Goal: Register for event/course

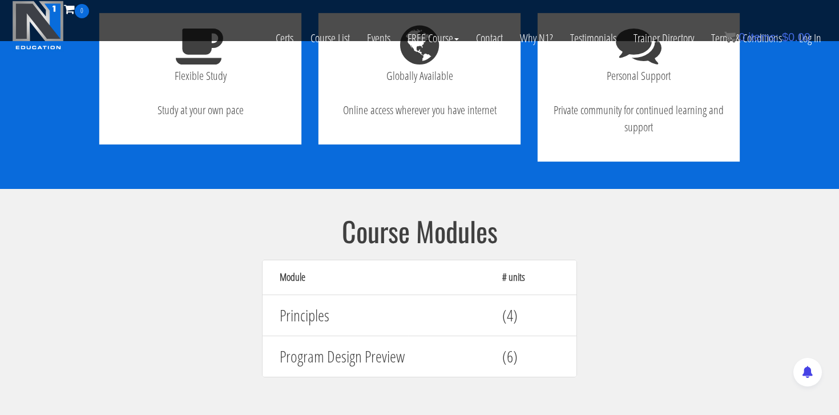
scroll to position [886, 0]
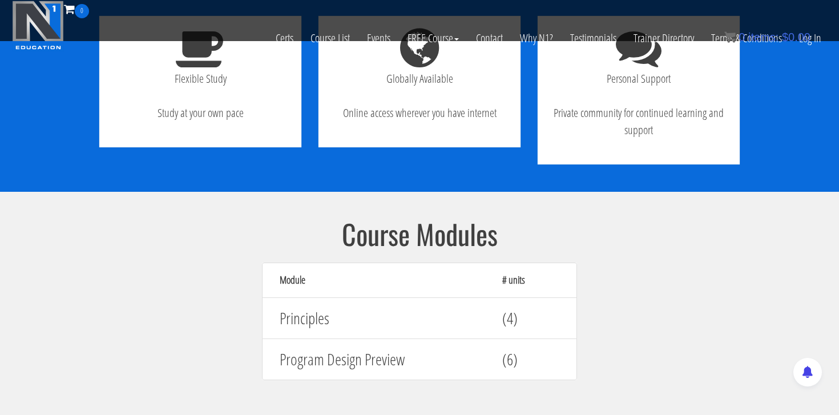
click at [514, 327] on h4 "(4)" at bounding box center [530, 318] width 57 height 18
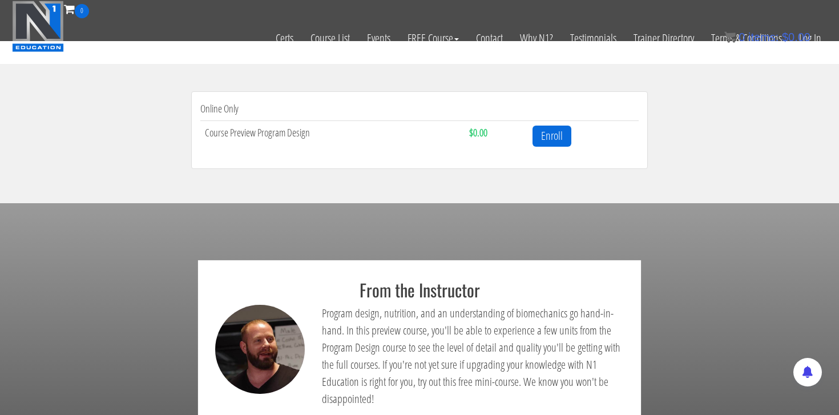
scroll to position [0, 0]
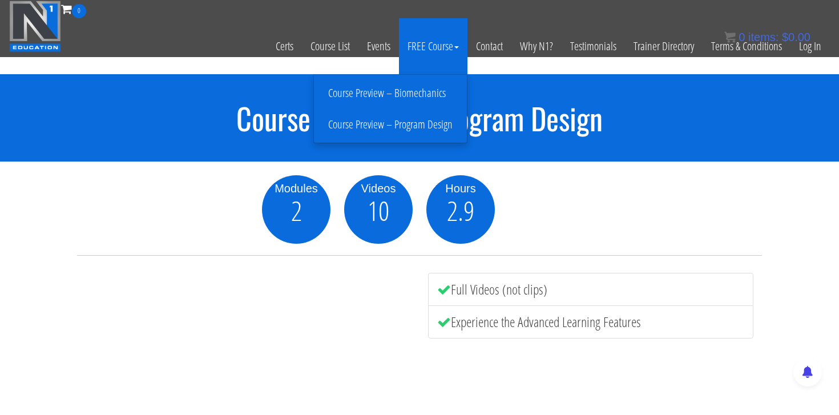
click at [409, 123] on link "Course Preview – Program Design" at bounding box center [390, 125] width 147 height 20
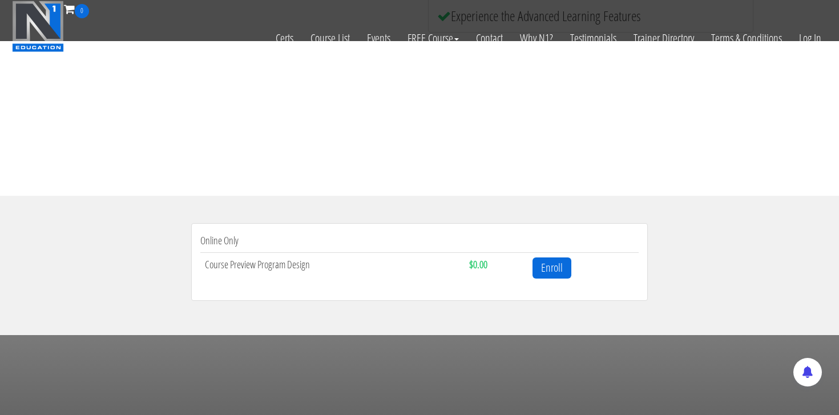
scroll to position [234, 0]
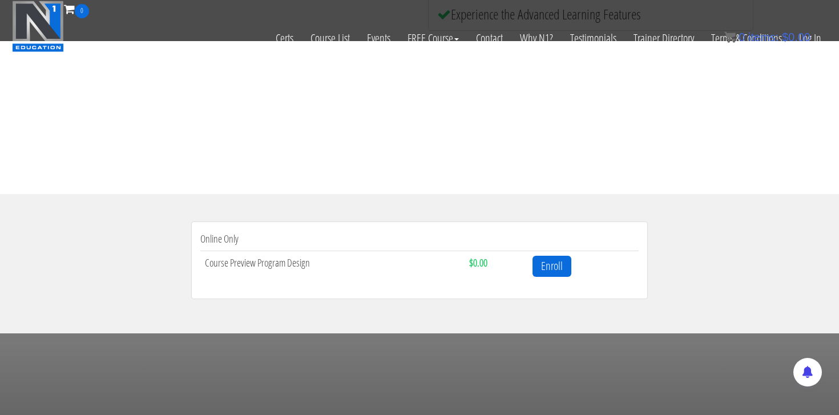
click at [481, 262] on strong "$0.00" at bounding box center [478, 263] width 18 height 14
click at [298, 263] on td "Course Preview Program Design" at bounding box center [332, 266] width 264 height 30
click at [557, 261] on link "Enroll" at bounding box center [552, 266] width 39 height 21
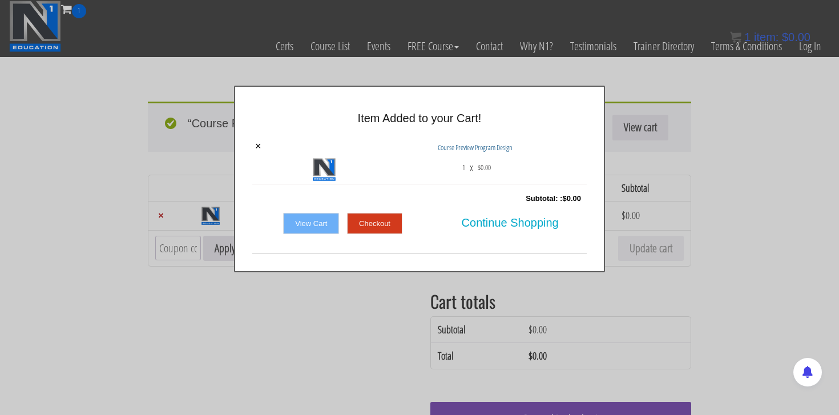
click at [389, 221] on link "Checkout" at bounding box center [374, 224] width 55 height 22
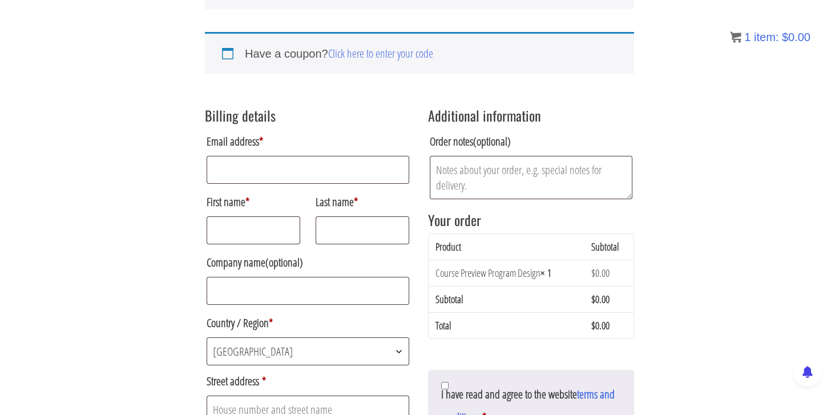
scroll to position [136, 0]
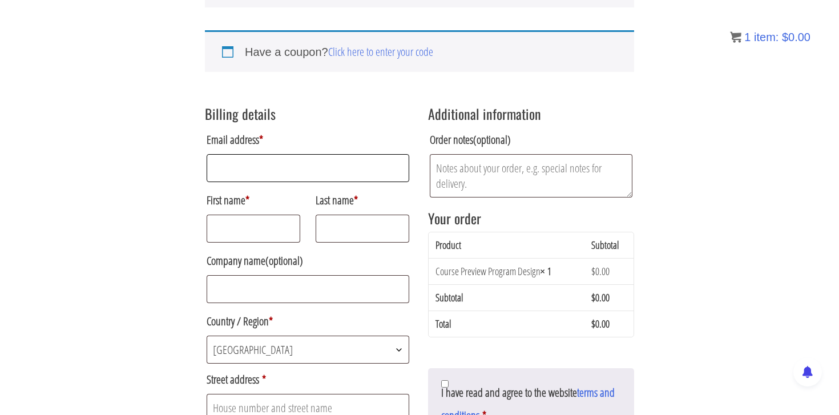
click at [326, 171] on input "Email address *" at bounding box center [308, 168] width 203 height 28
click at [293, 170] on input "Email address *" at bounding box center [308, 168] width 203 height 28
type input "n0ster@hotmail.com"
click at [262, 216] on input "First name *" at bounding box center [254, 229] width 94 height 28
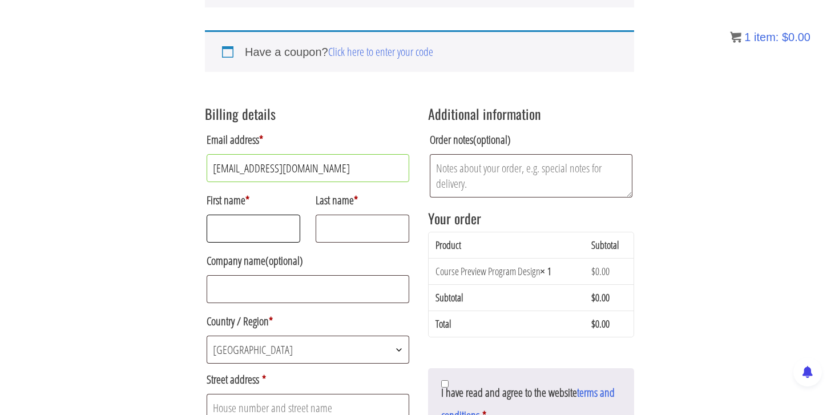
type input "Sam"
type input "Noster"
select select "NZ"
type input "1 Redmund Spur"
type input "Christchurch"
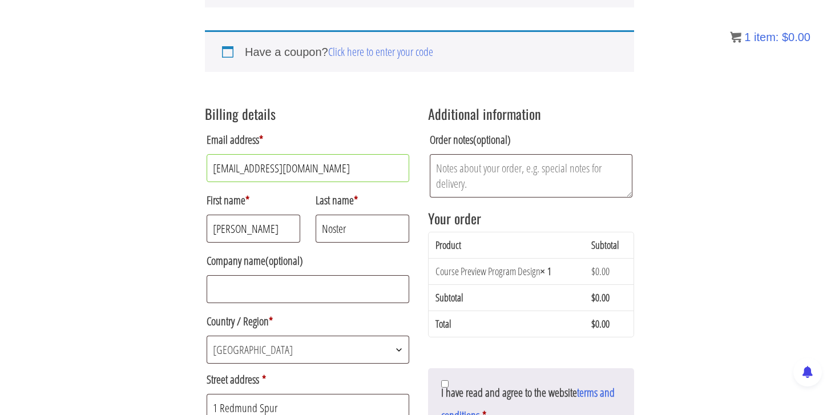
type input "8023"
select select "NZ"
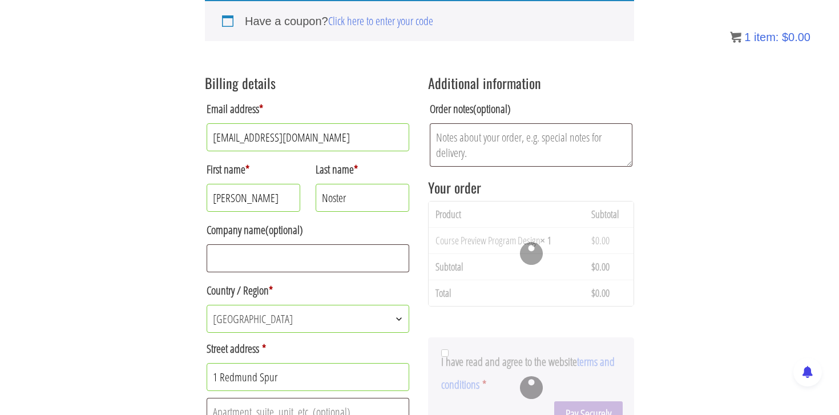
scroll to position [168, 0]
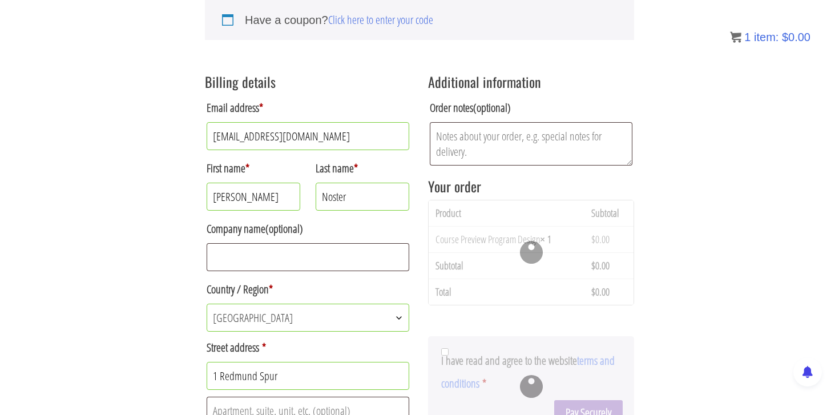
click at [278, 321] on span "New Zealand" at bounding box center [308, 317] width 202 height 27
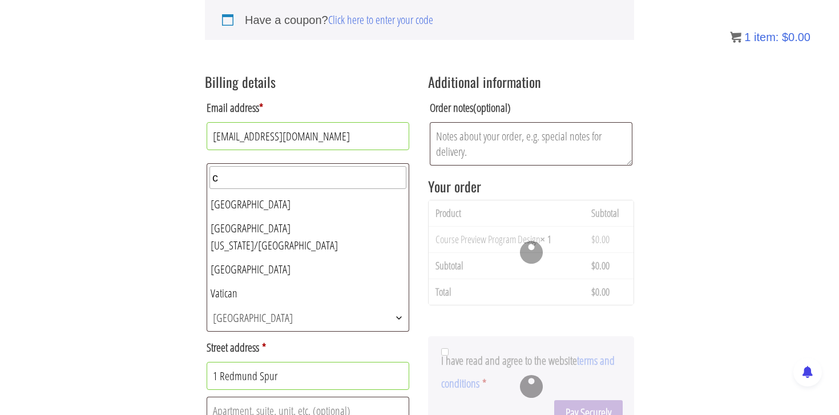
scroll to position [0, 0]
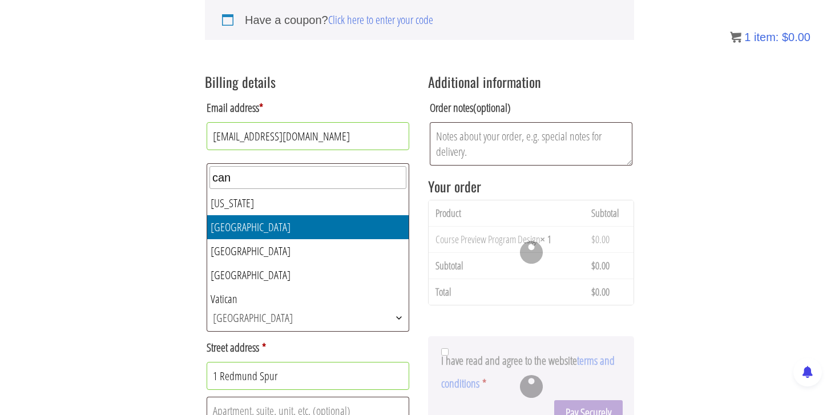
type input "can"
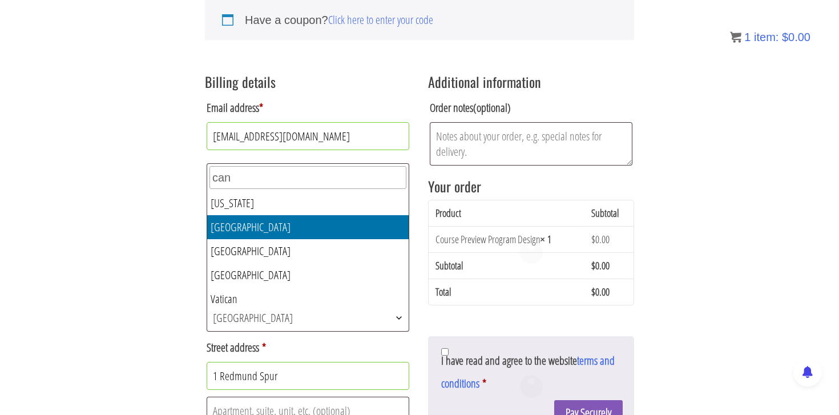
select select "CA"
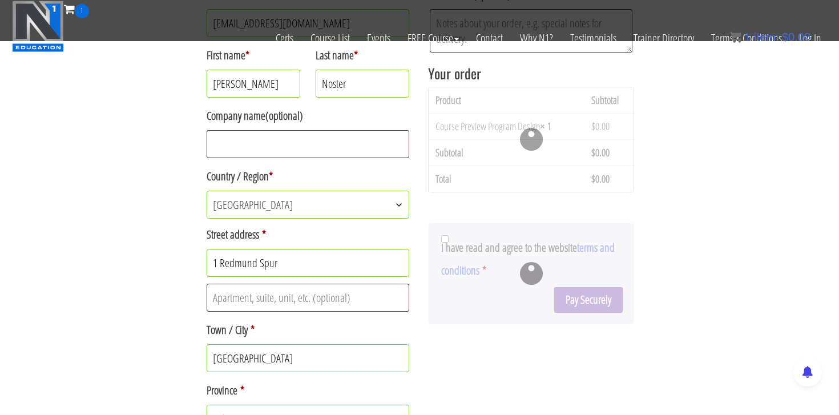
scroll to position [265, 0]
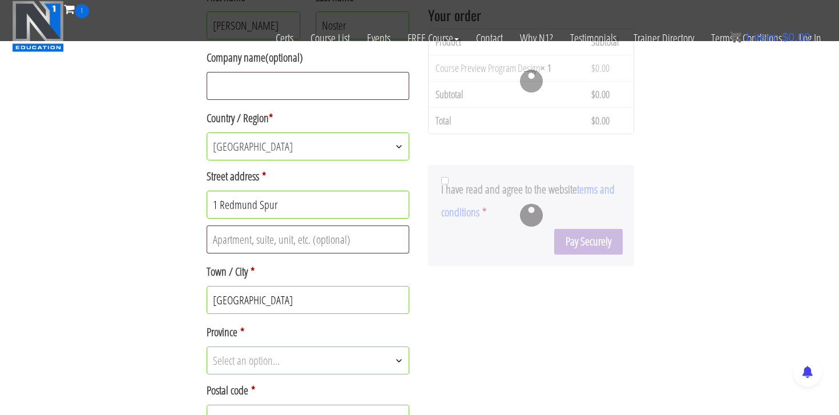
click at [300, 206] on input "1 Redmund Spur" at bounding box center [308, 205] width 203 height 28
type input "1825 W 8th Ave"
click at [278, 299] on input "Christchurch" at bounding box center [308, 300] width 203 height 28
type input "Vancouver"
click at [300, 358] on span "Select an option…" at bounding box center [308, 360] width 202 height 27
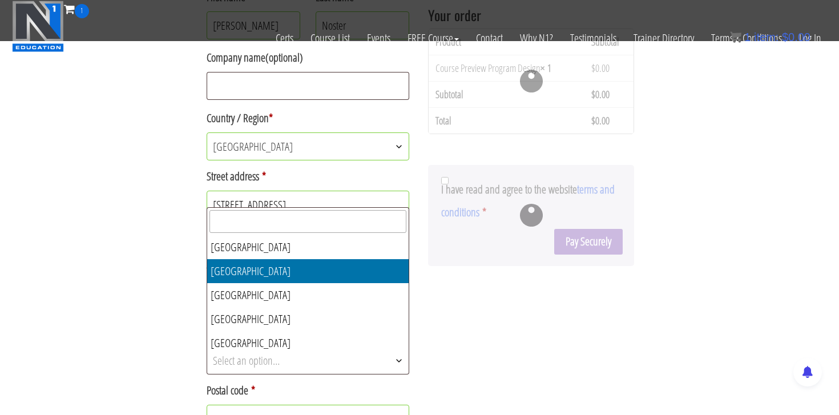
select select "BC"
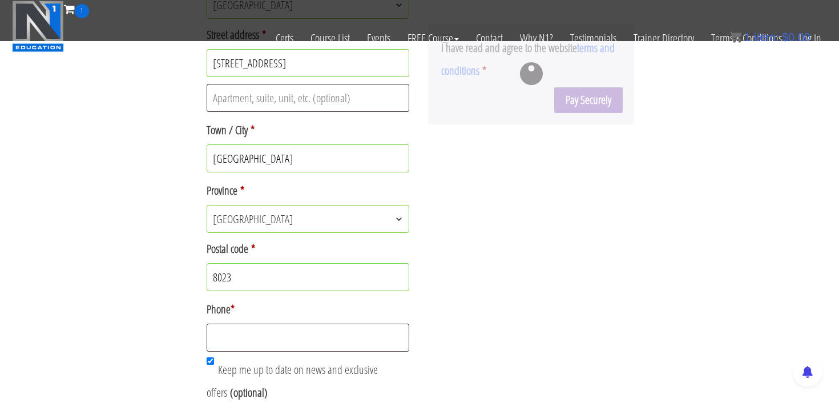
scroll to position [410, 0]
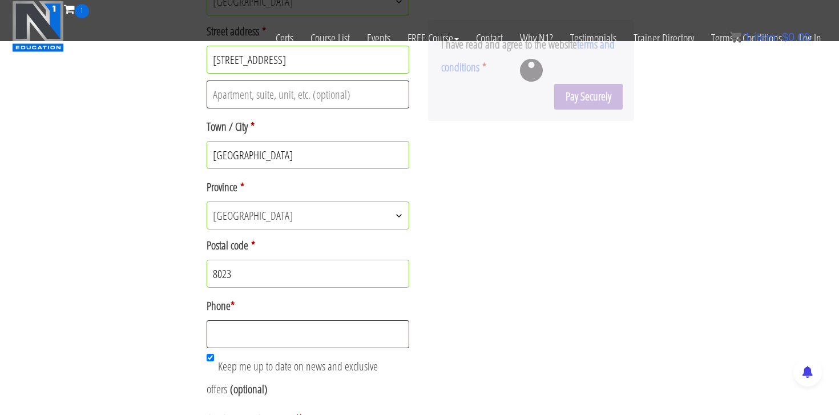
click at [320, 288] on input "8023" at bounding box center [308, 274] width 203 height 28
type input "V6J1V9"
click at [303, 332] on input "Phone *" at bounding box center [308, 334] width 203 height 28
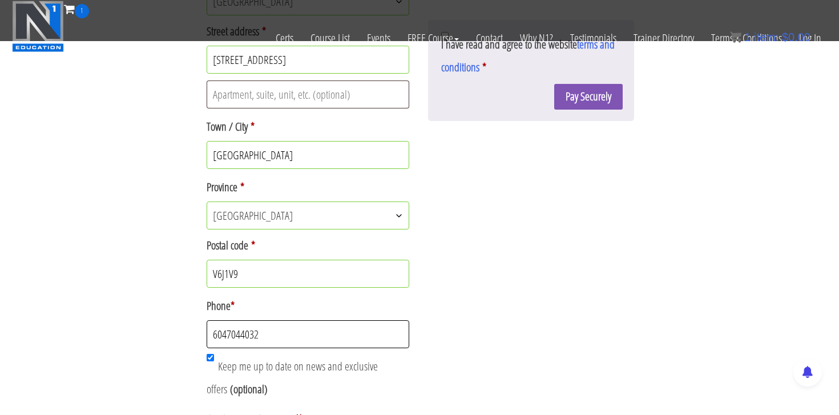
type input "6047044032"
click at [211, 360] on input "Keep me up to date on news and exclusive offers (optional)" at bounding box center [210, 357] width 7 height 7
checkbox input "false"
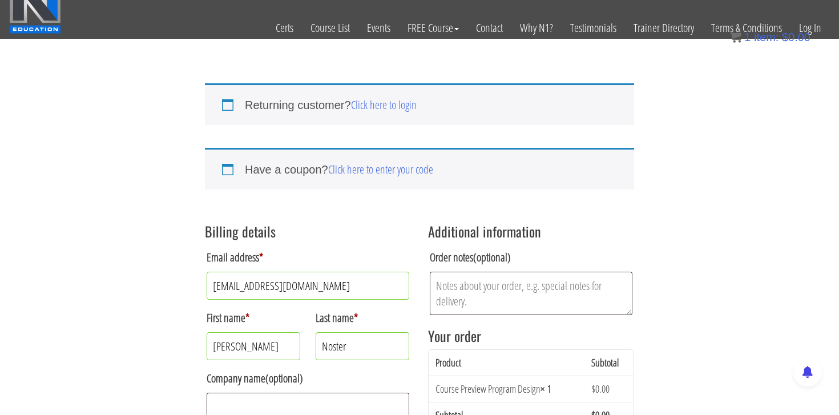
scroll to position [0, 0]
